Goal: Information Seeking & Learning: Check status

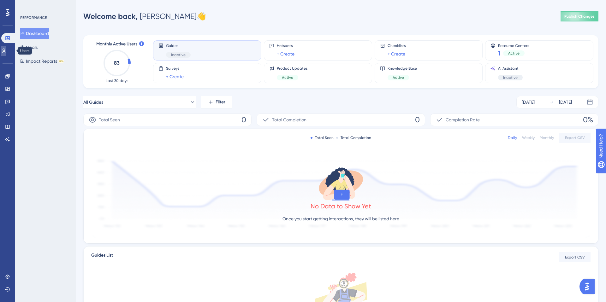
click at [6, 54] on link at bounding box center [3, 51] width 5 height 10
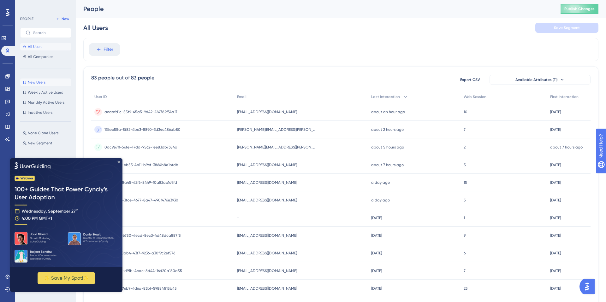
click at [47, 82] on button "New Users New Users" at bounding box center [45, 83] width 51 height 8
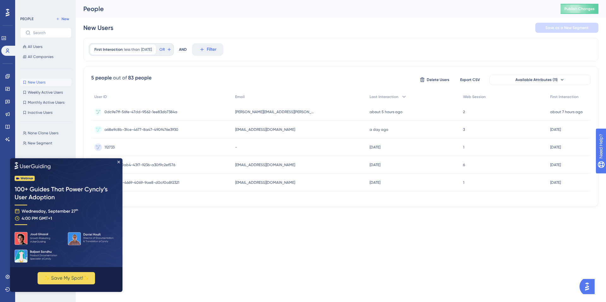
click at [119, 160] on img at bounding box center [66, 212] width 112 height 109
click at [118, 162] on icon "Close Preview" at bounding box center [118, 162] width 3 height 3
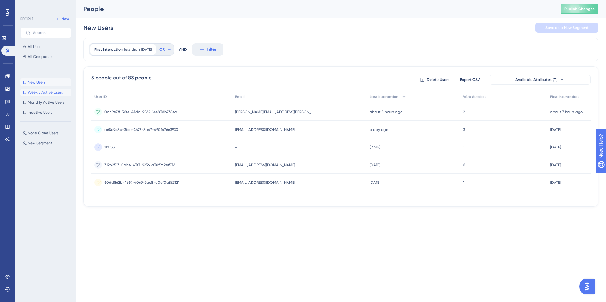
click at [43, 91] on span "Weekly Active Users" at bounding box center [45, 92] width 35 height 5
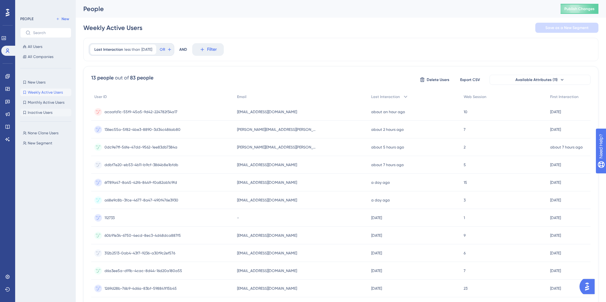
click at [43, 113] on span "Inactive Users" at bounding box center [40, 112] width 25 height 5
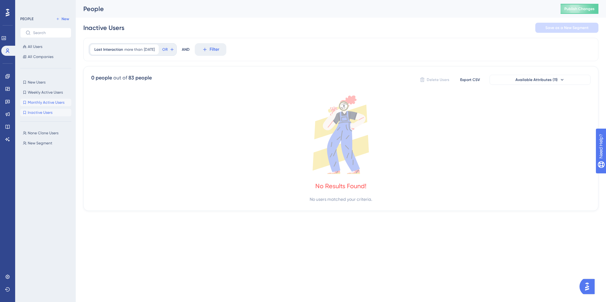
click at [45, 103] on span "Monthly Active Users" at bounding box center [46, 102] width 37 height 5
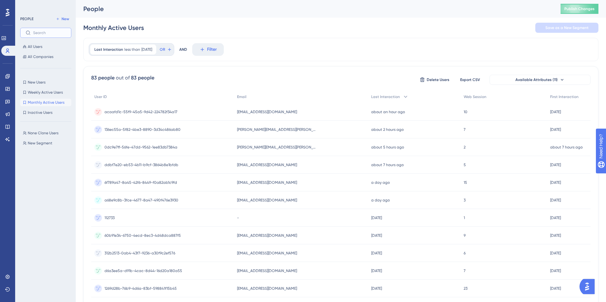
click at [41, 33] on input "text" at bounding box center [49, 33] width 33 height 4
type input "[PERSON_NAME]"
click at [40, 47] on span "All Users" at bounding box center [35, 46] width 15 height 5
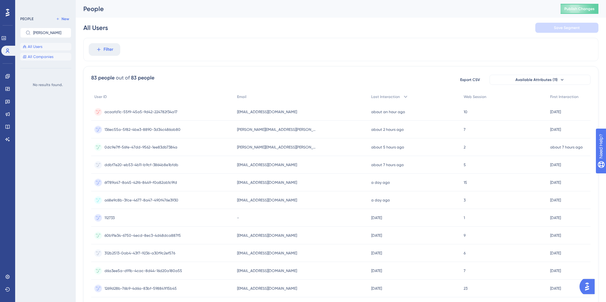
click at [39, 56] on span "All Companies" at bounding box center [41, 56] width 26 height 5
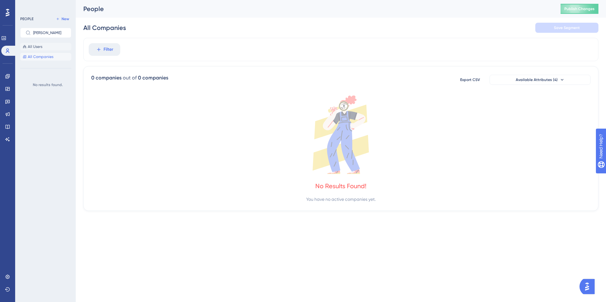
click at [38, 45] on span "All Users" at bounding box center [35, 46] width 15 height 5
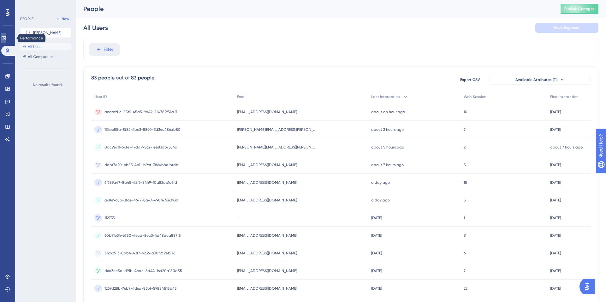
click at [5, 37] on icon at bounding box center [3, 38] width 5 height 5
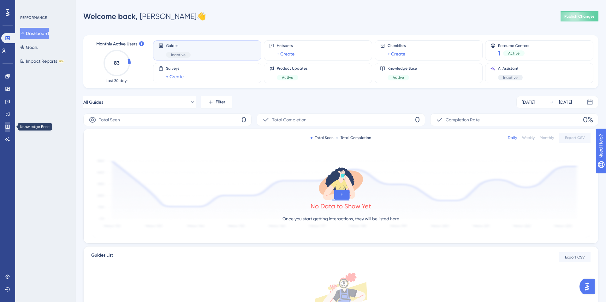
click at [10, 126] on link at bounding box center [7, 127] width 5 height 10
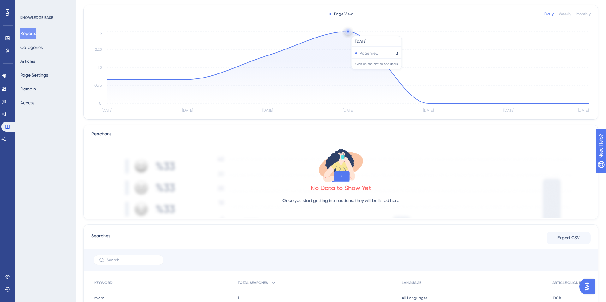
scroll to position [134, 0]
